Goal: Go to known website: Access a specific website the user already knows

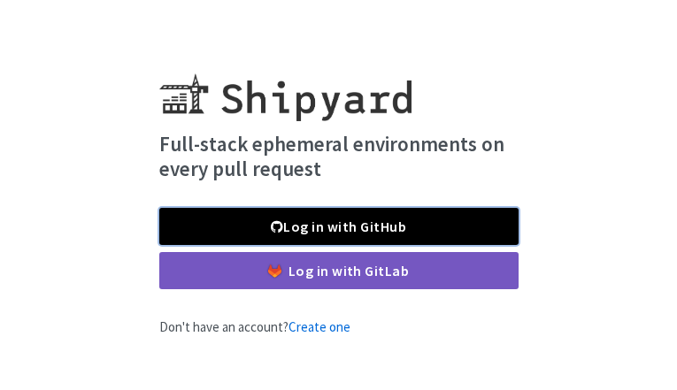
click at [451, 227] on link "Log in with GitHub" at bounding box center [338, 226] width 359 height 37
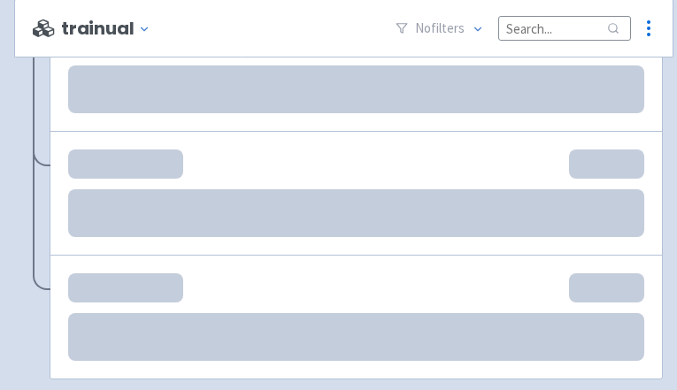
scroll to position [1963, 0]
